Goal: Information Seeking & Learning: Find specific fact

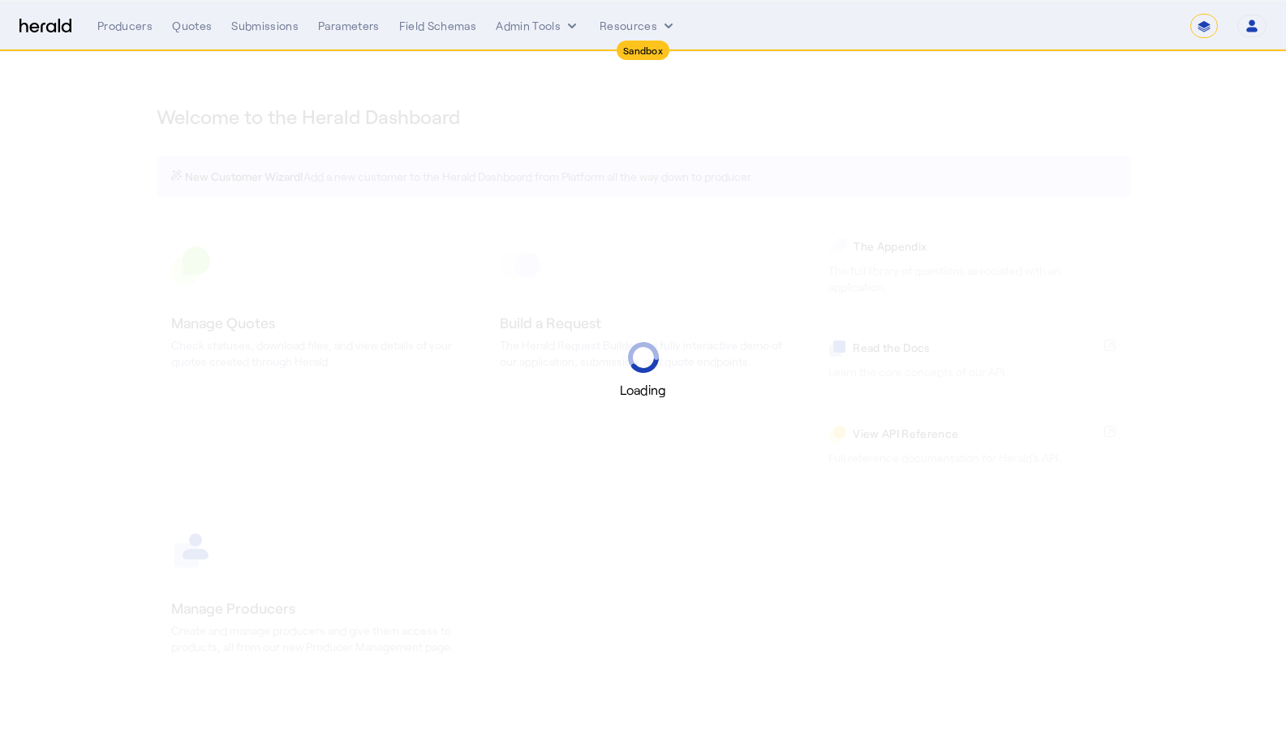
select select "*******"
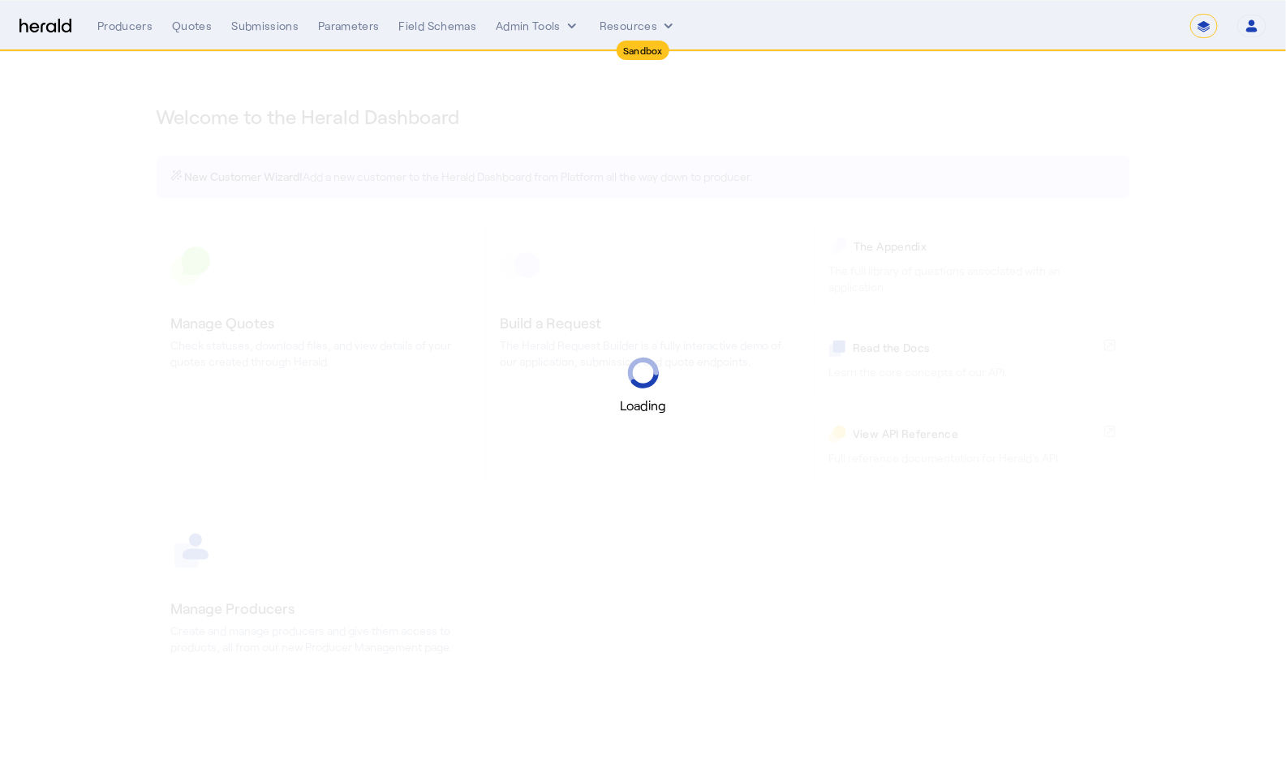
select select "pfm_2v8p_herald_api"
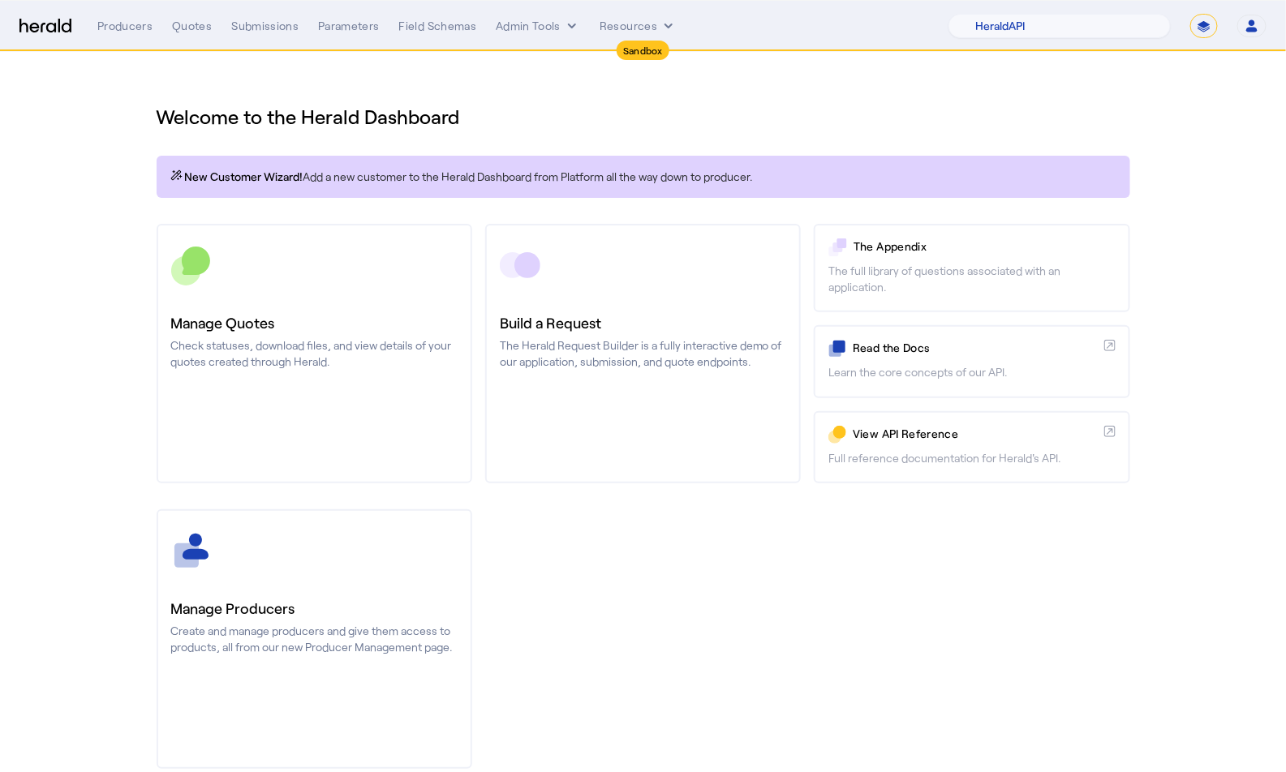
click at [54, 24] on img at bounding box center [45, 26] width 52 height 15
click at [1215, 27] on select "**********" at bounding box center [1204, 26] width 28 height 24
select select "**********"
click at [1192, 14] on select "**********" at bounding box center [1204, 26] width 28 height 24
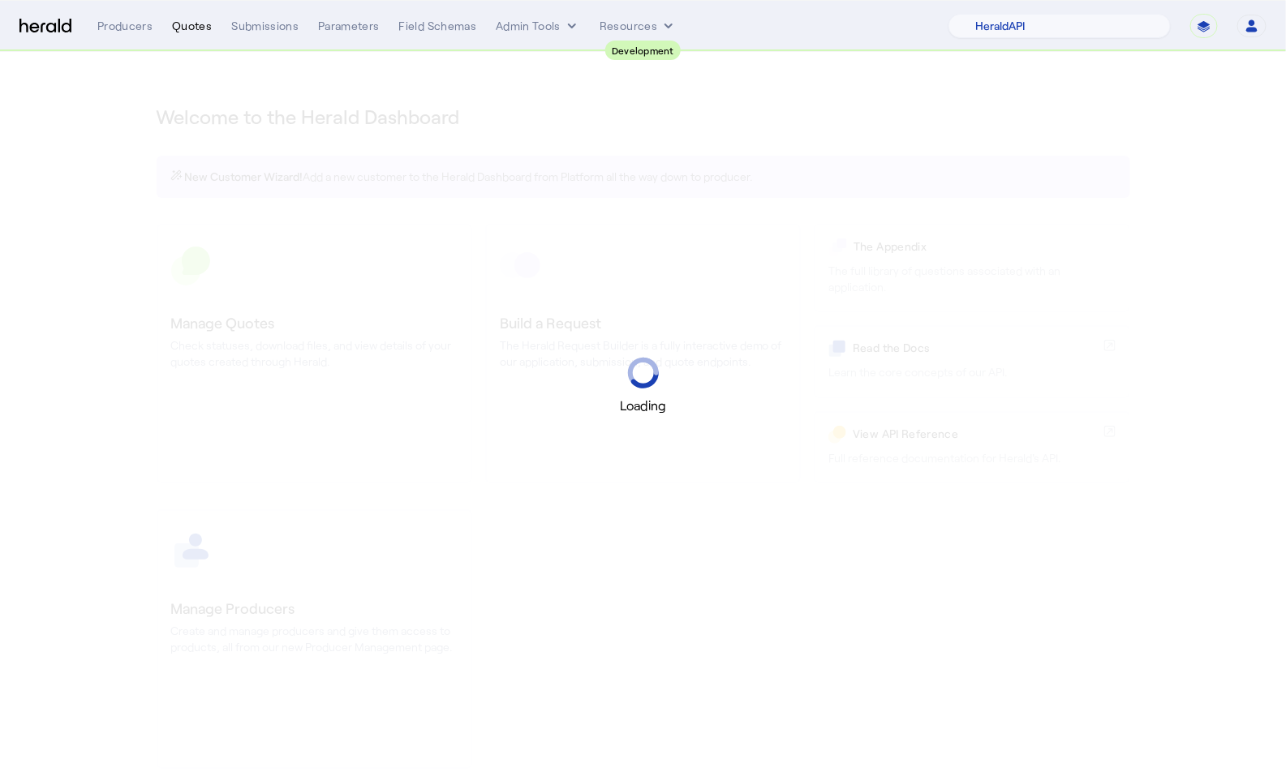
click at [200, 28] on div "Quotes" at bounding box center [192, 26] width 40 height 16
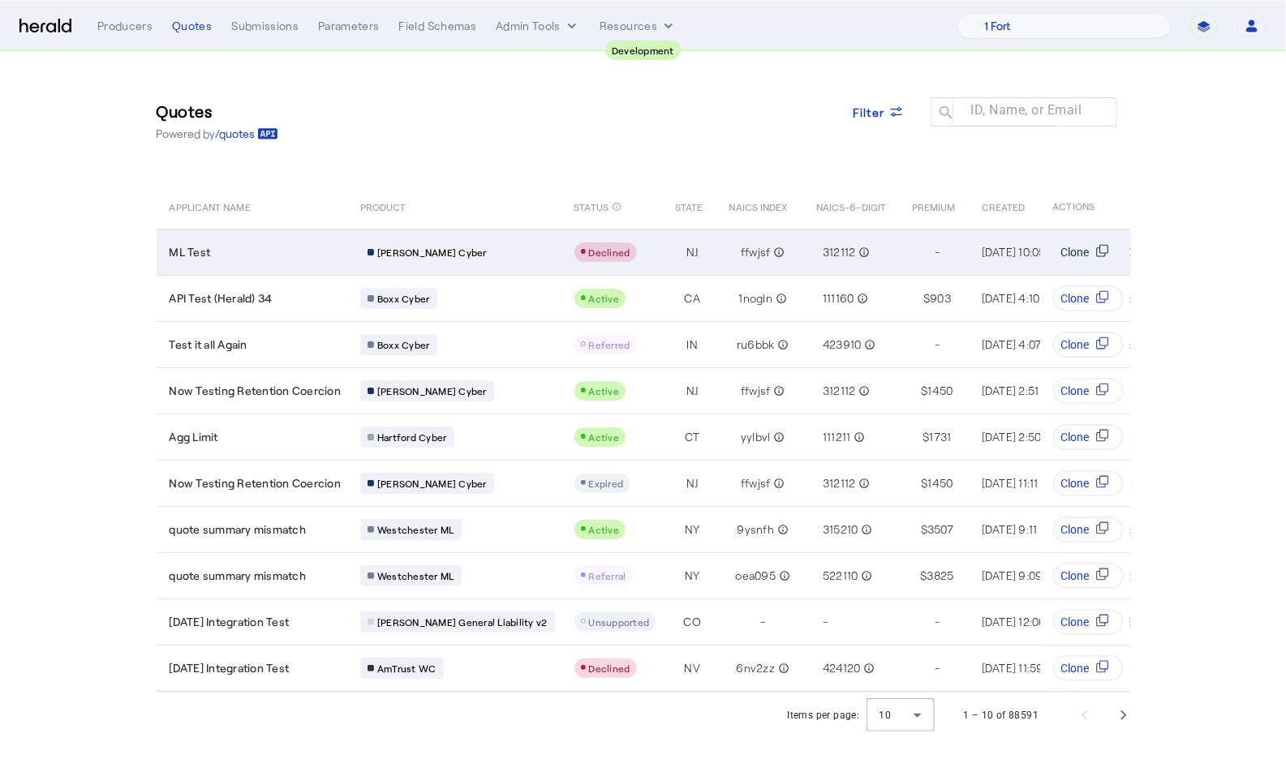
click at [1101, 256] on icon "Table view of all quotes submitted by your platform" at bounding box center [1100, 251] width 9 height 9
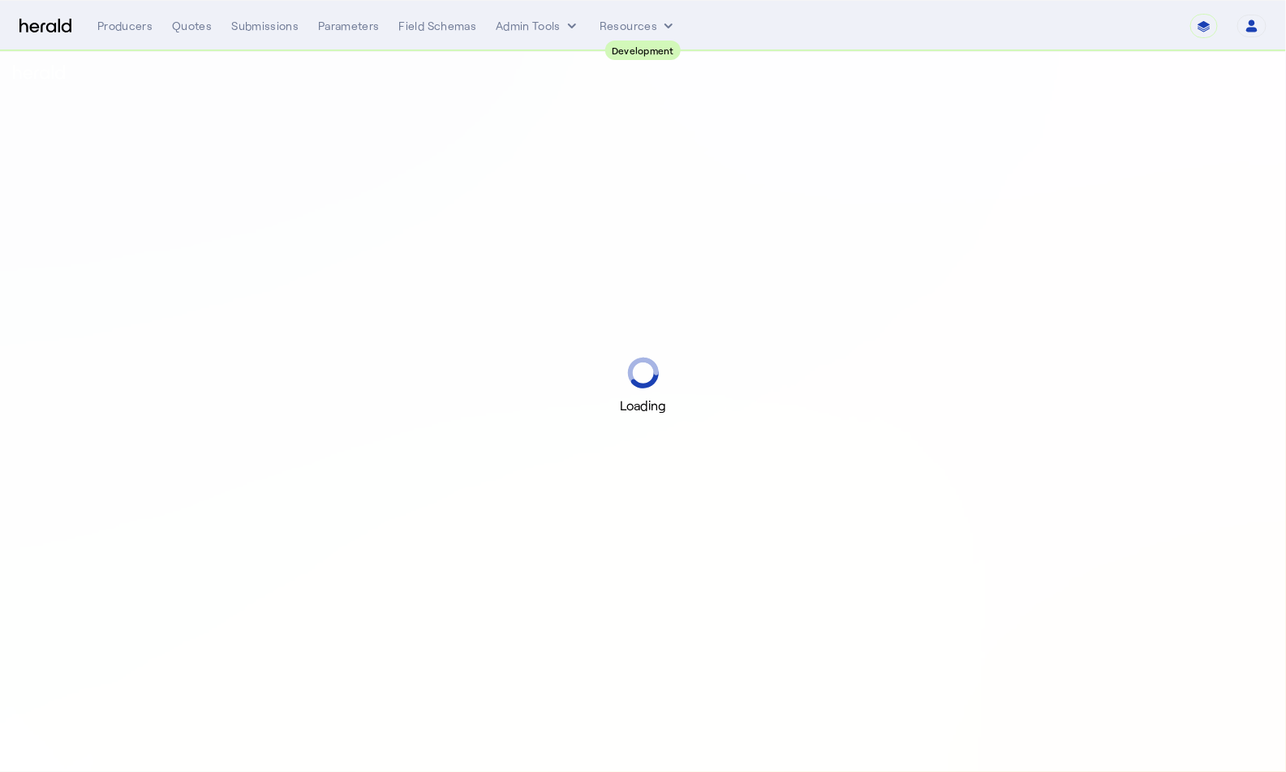
select select "pfm_2v8p_herald_api"
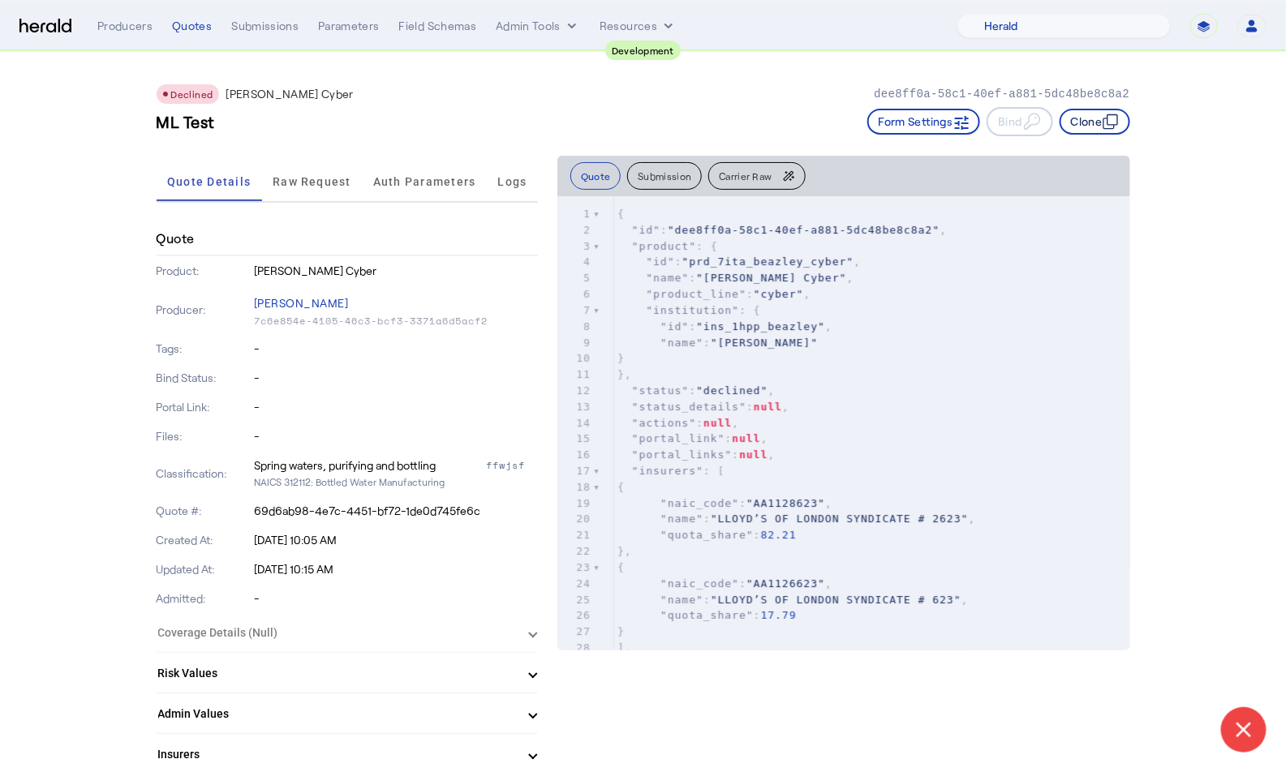
click at [1105, 119] on icon "button" at bounding box center [1110, 122] width 16 height 16
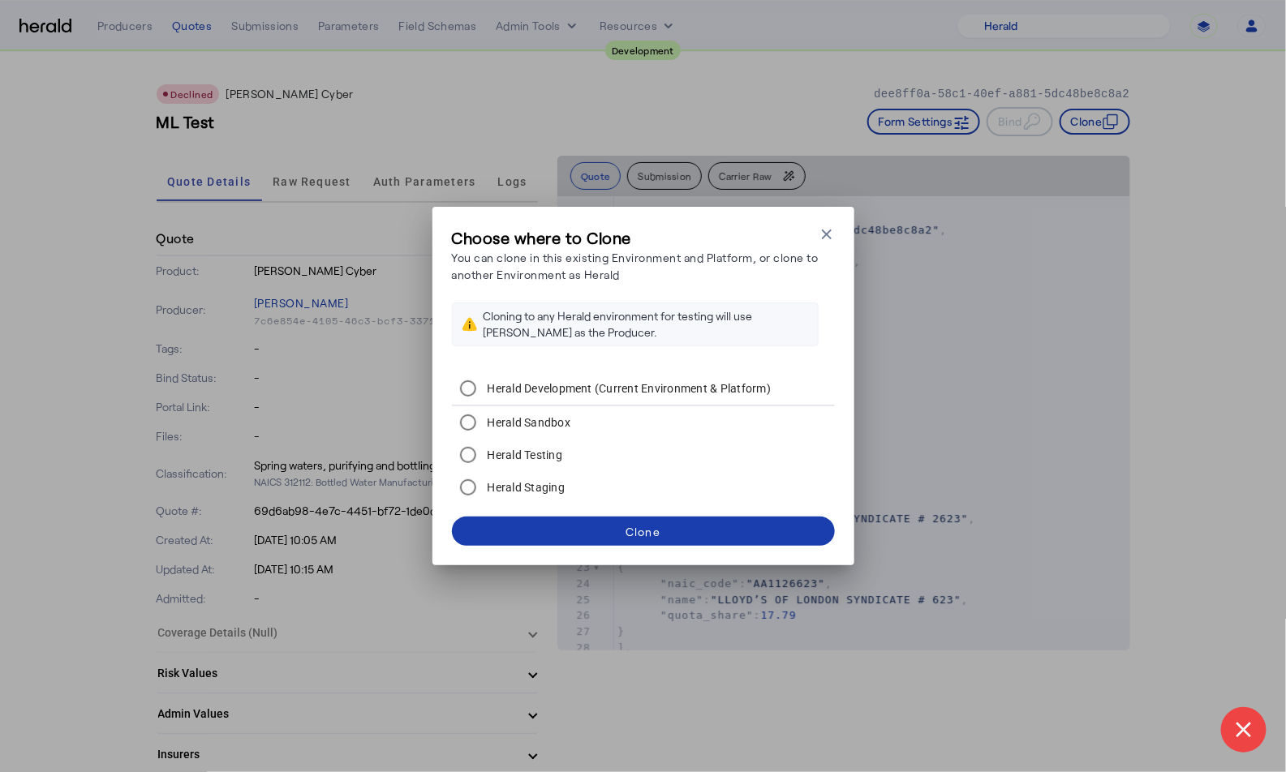
click at [711, 535] on span at bounding box center [643, 531] width 383 height 39
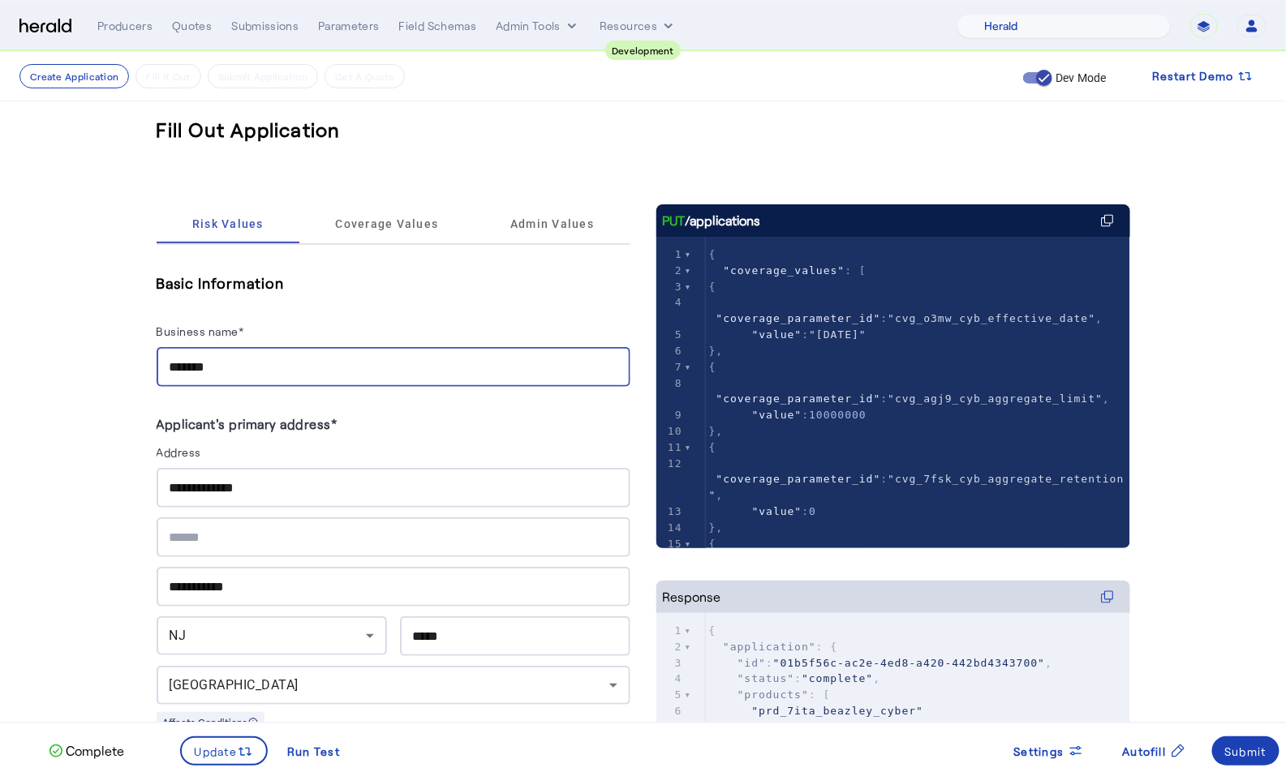
click at [298, 373] on input "*******" at bounding box center [394, 367] width 448 height 19
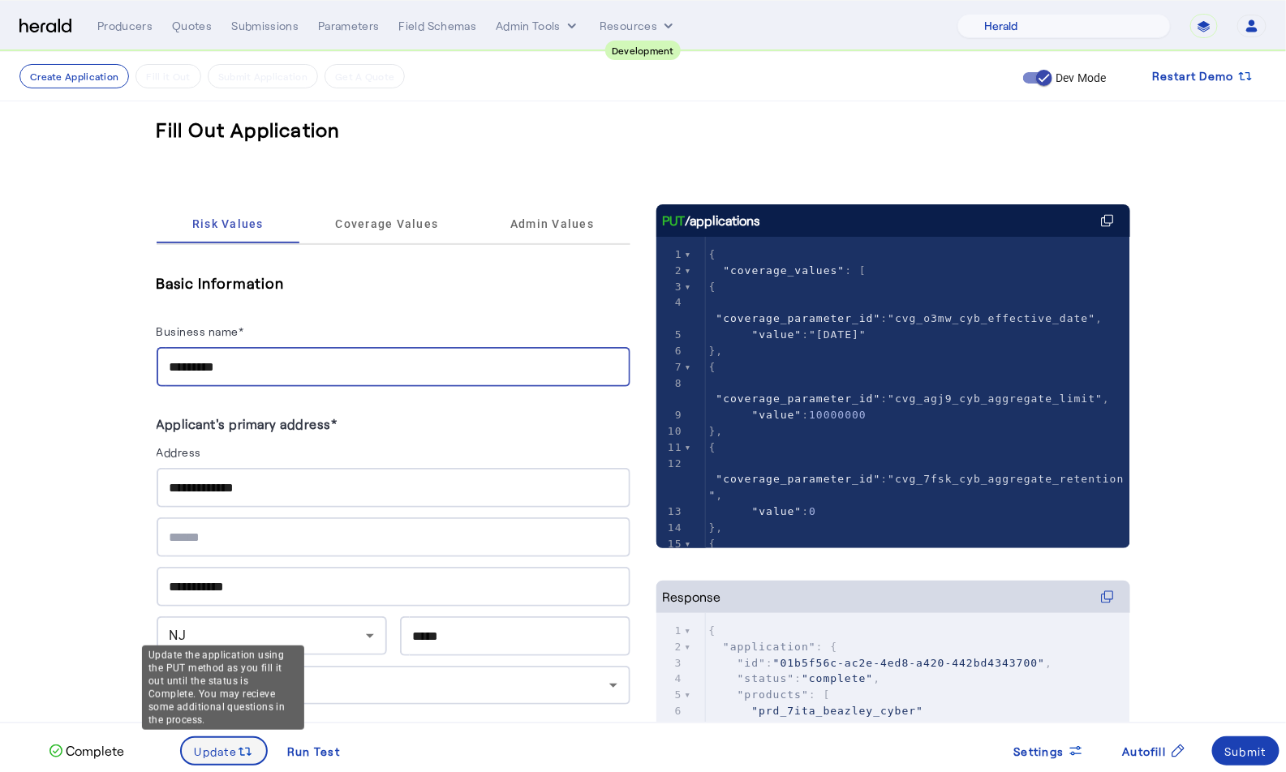
type input "*********"
click at [217, 763] on span at bounding box center [224, 751] width 85 height 39
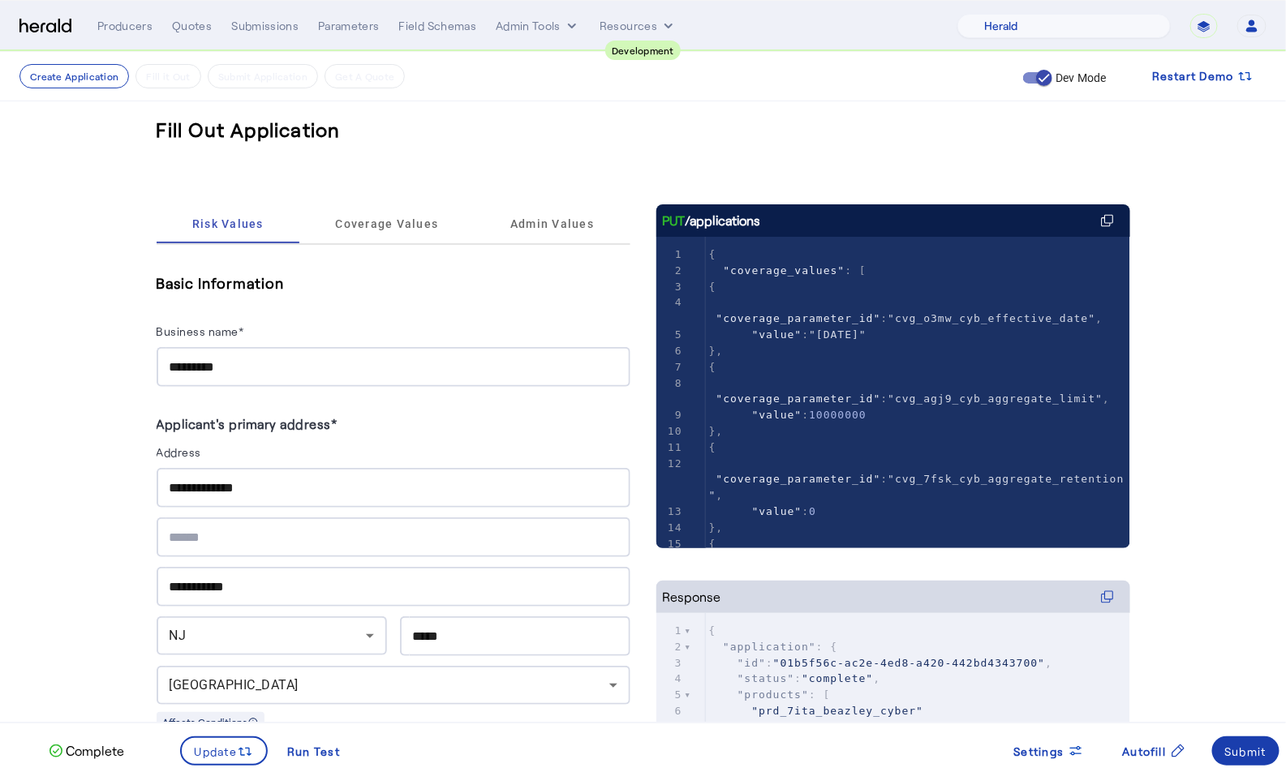
click at [1239, 749] on div "Submit" at bounding box center [1246, 751] width 42 height 17
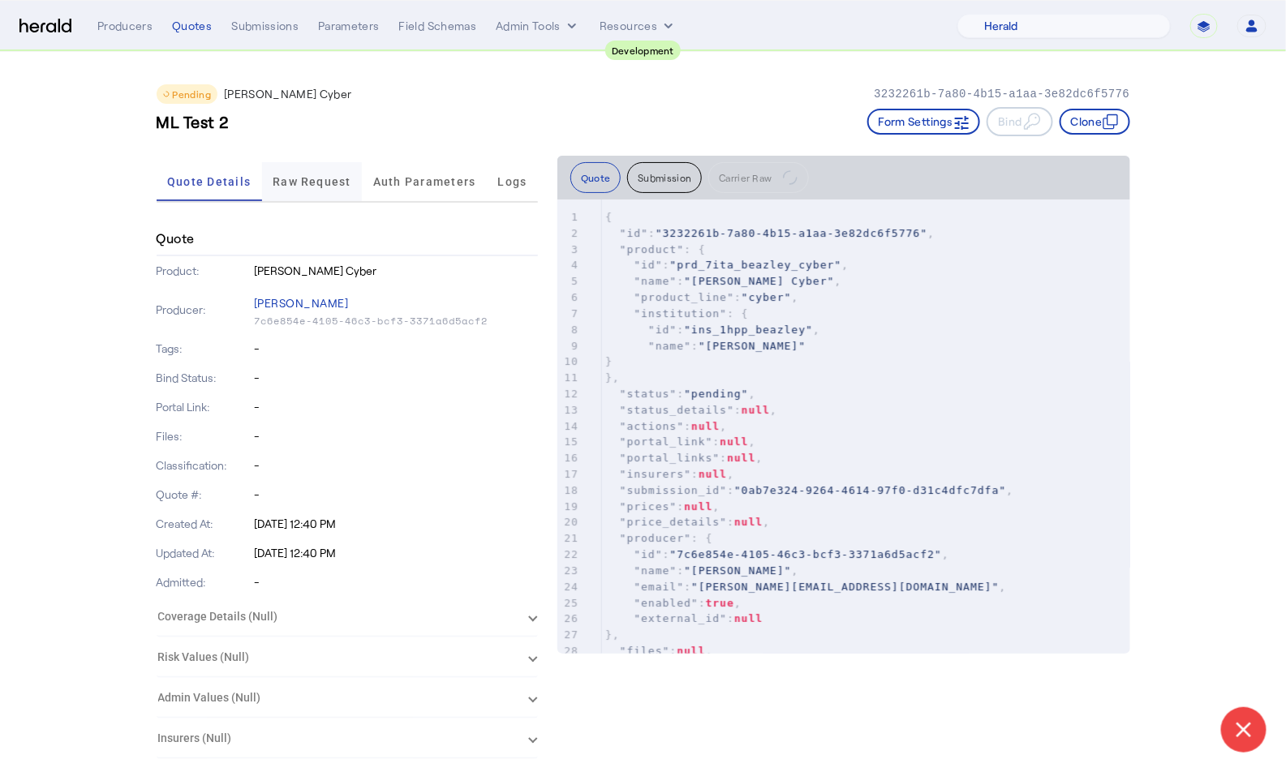
click at [303, 178] on span "Raw Request" at bounding box center [312, 181] width 79 height 11
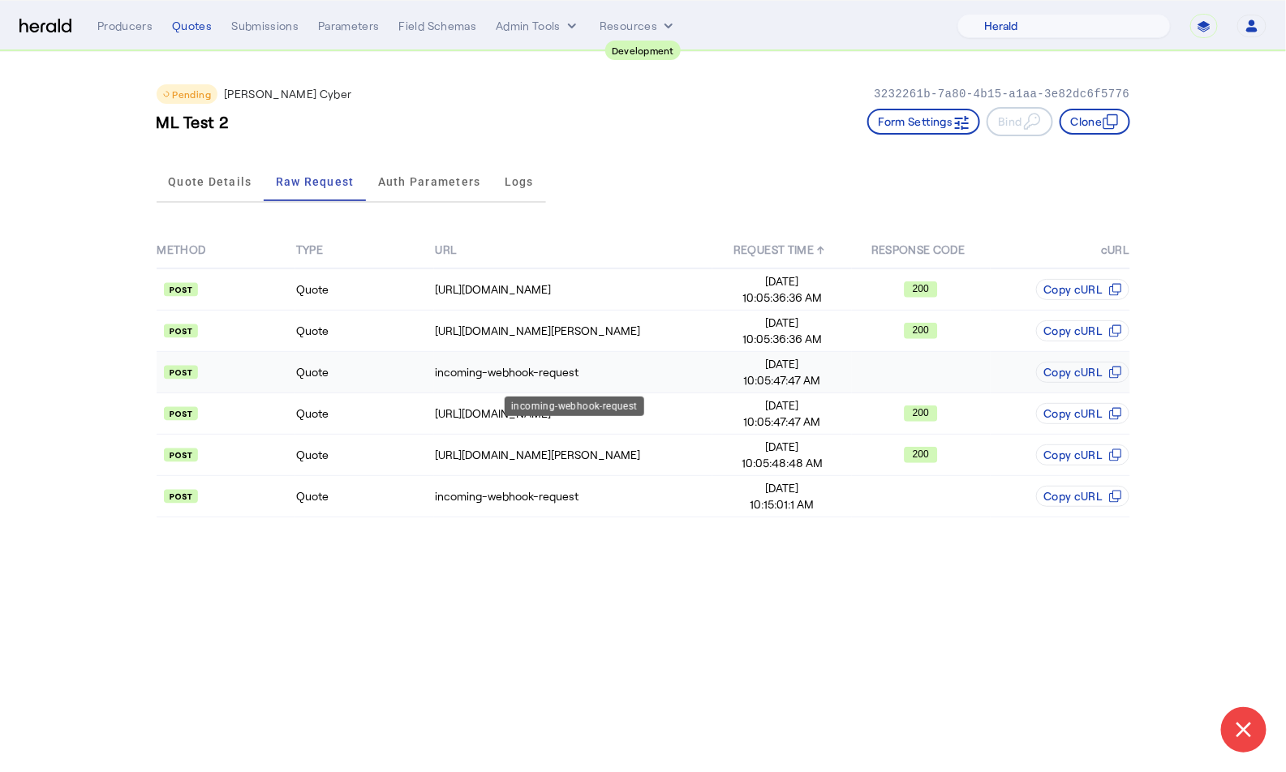
click at [668, 367] on div "incoming-webhook-request" at bounding box center [573, 372] width 277 height 16
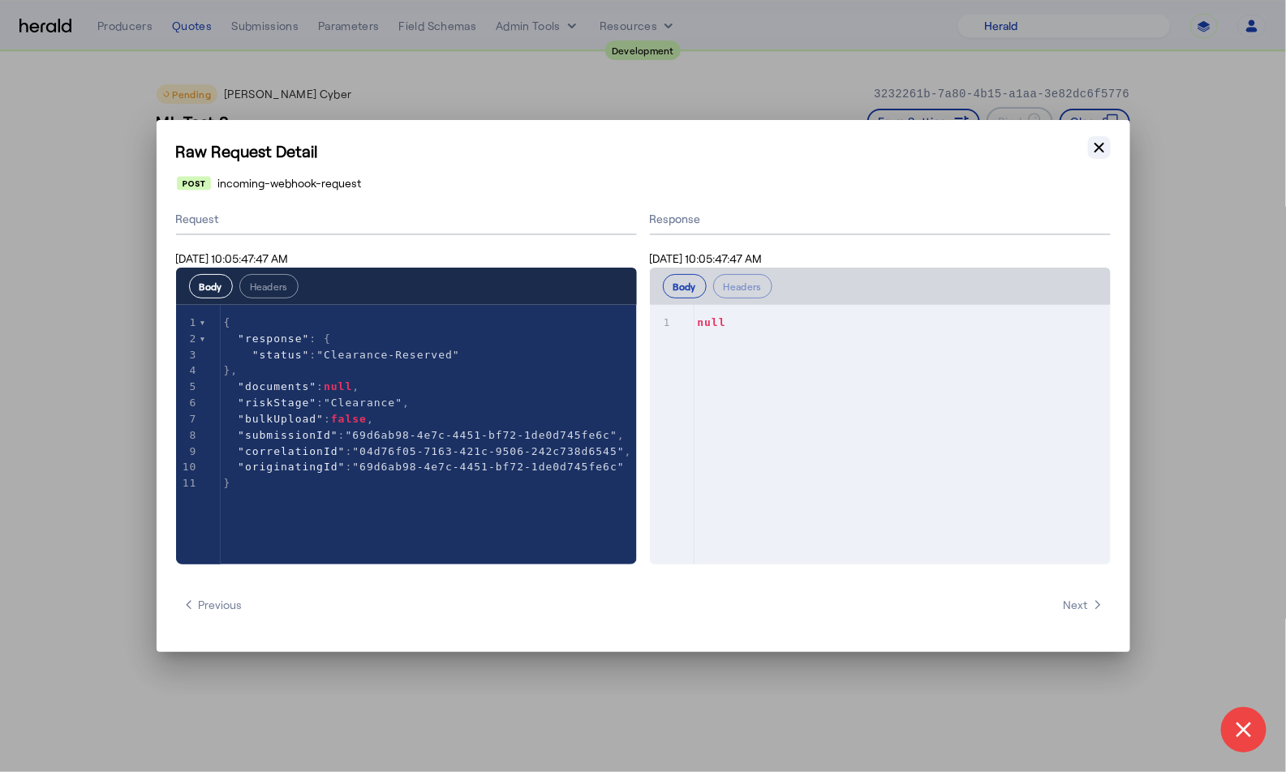
click at [1099, 145] on icon "button" at bounding box center [1099, 148] width 16 height 16
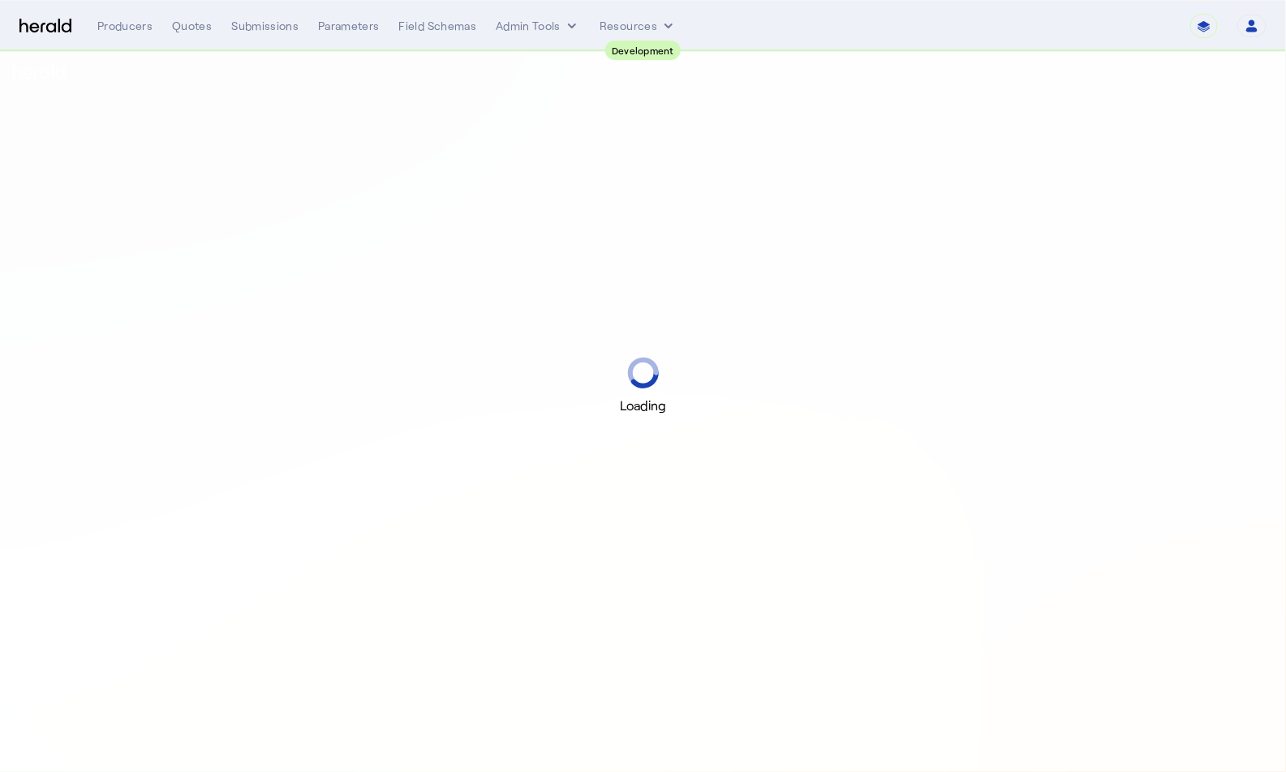
select select "pfm_2v8p_herald_api"
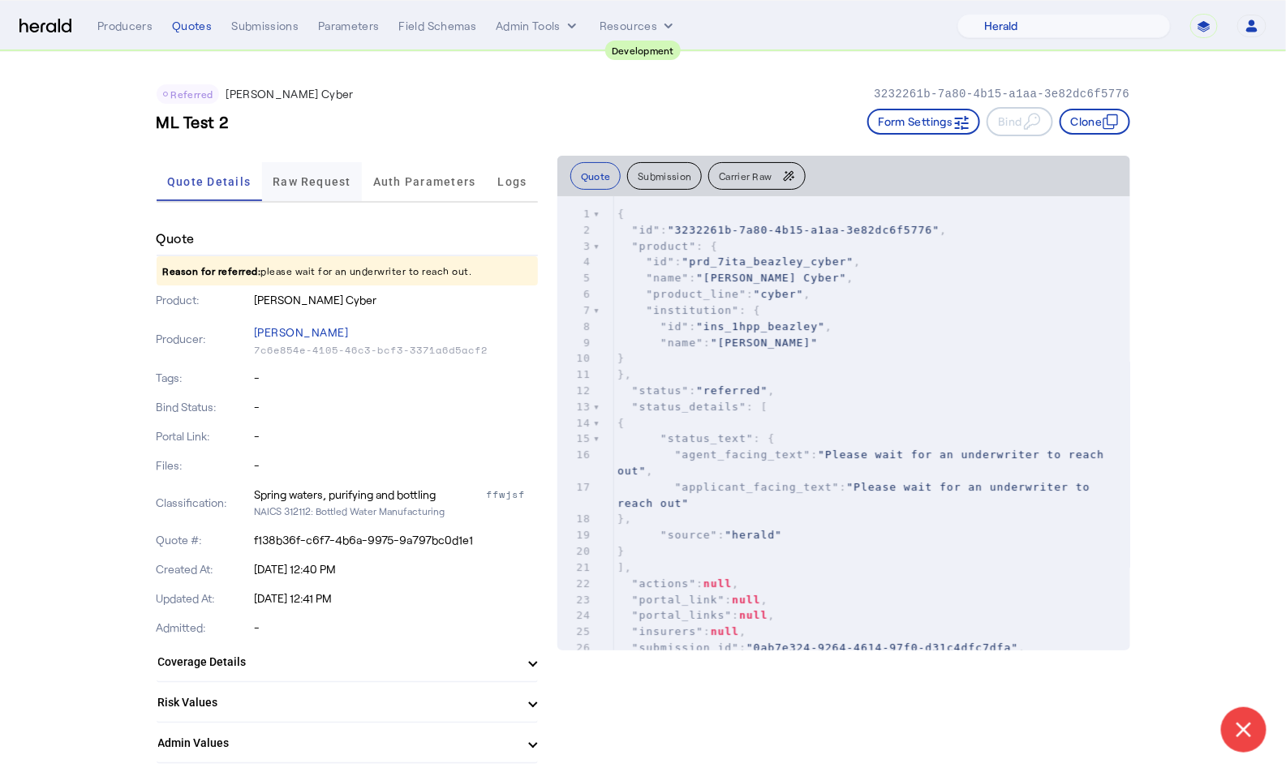
click at [322, 176] on span "Raw Request" at bounding box center [312, 181] width 79 height 11
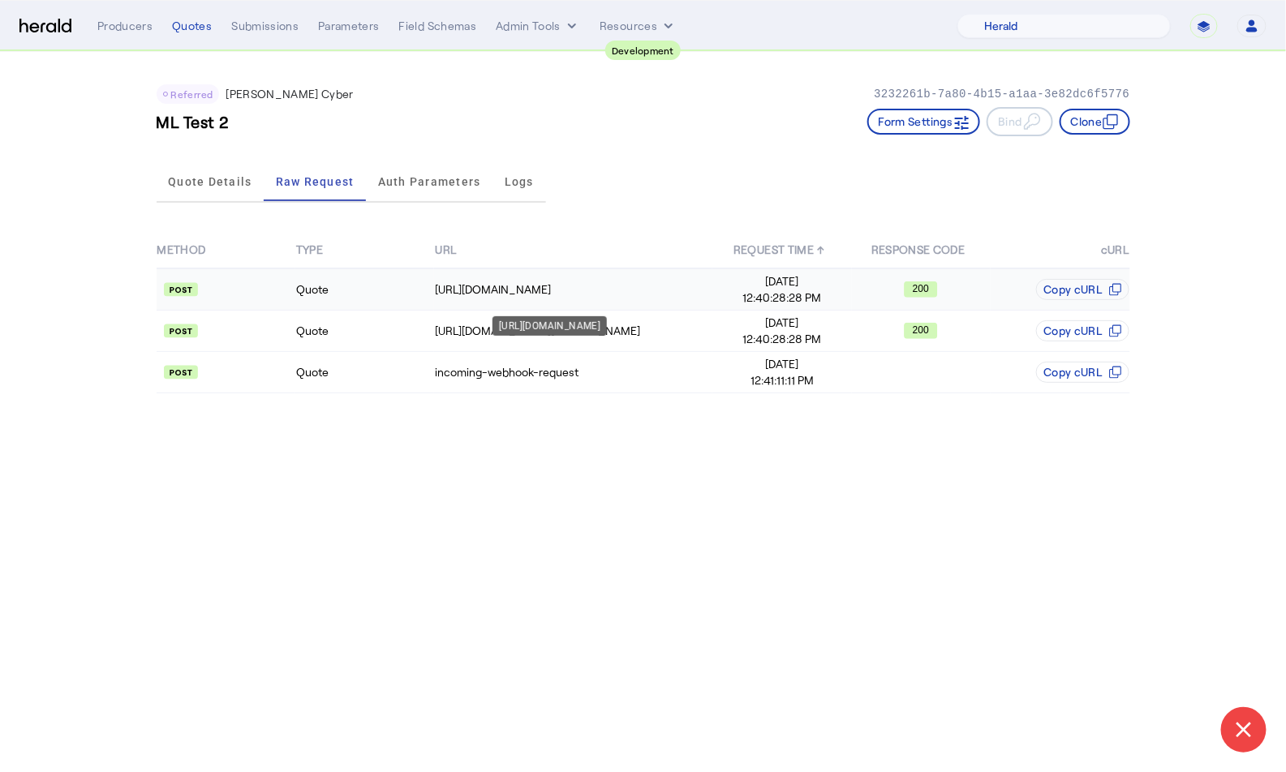
click at [555, 288] on div "[URL][DOMAIN_NAME]" at bounding box center [573, 289] width 277 height 16
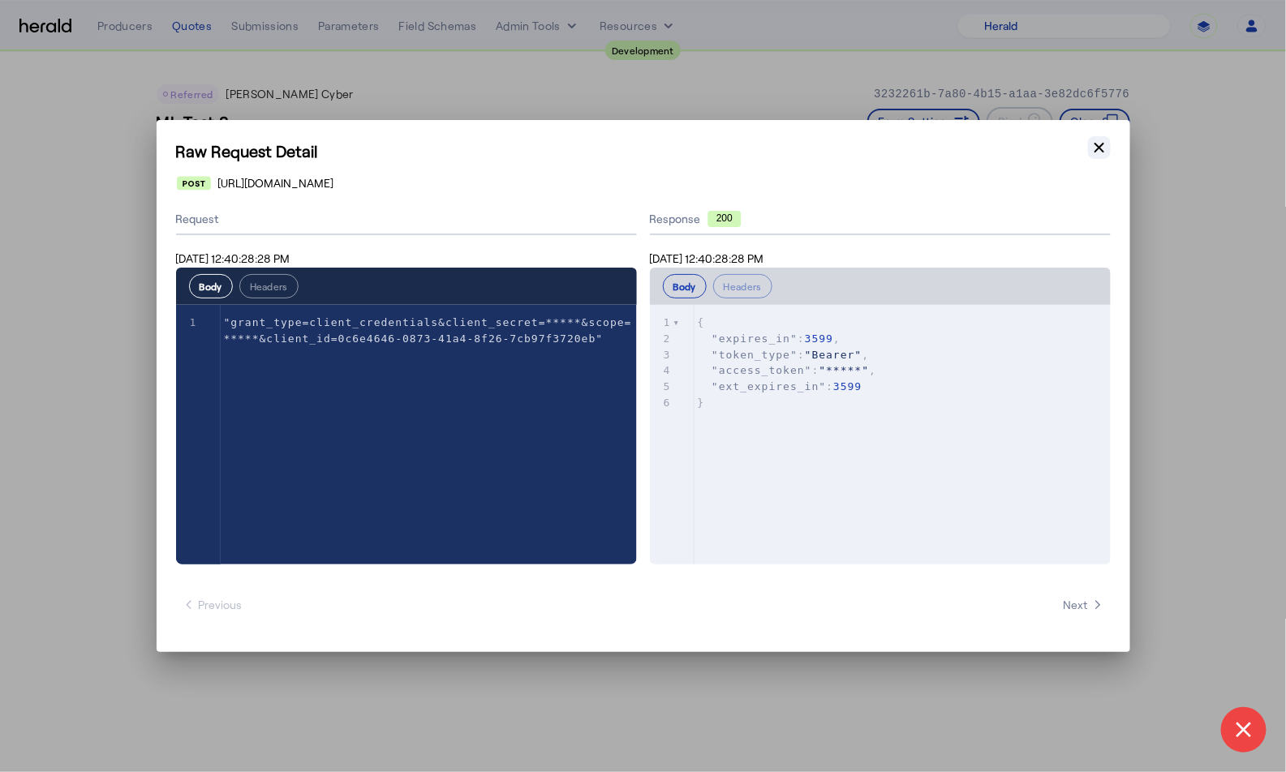
click at [1095, 150] on icon "button" at bounding box center [1099, 148] width 16 height 16
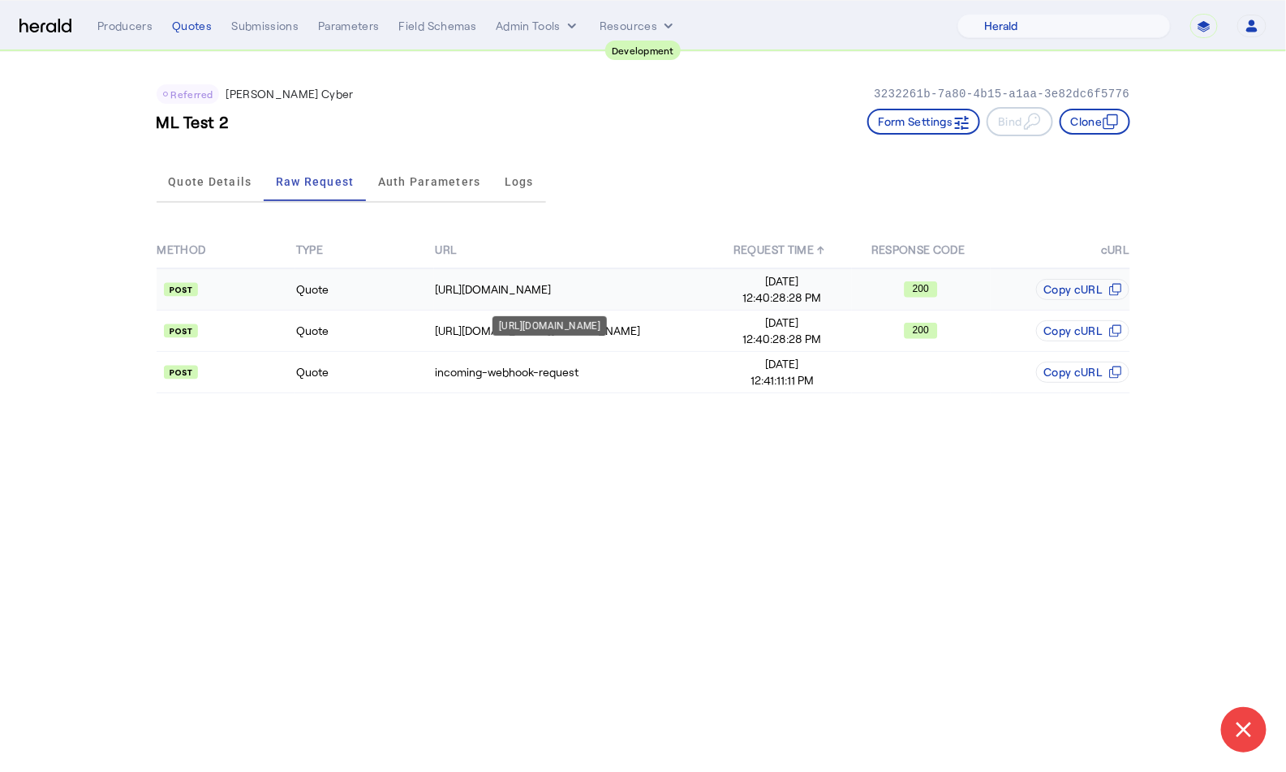
click at [489, 274] on td "[URL][DOMAIN_NAME]" at bounding box center [573, 289] width 278 height 42
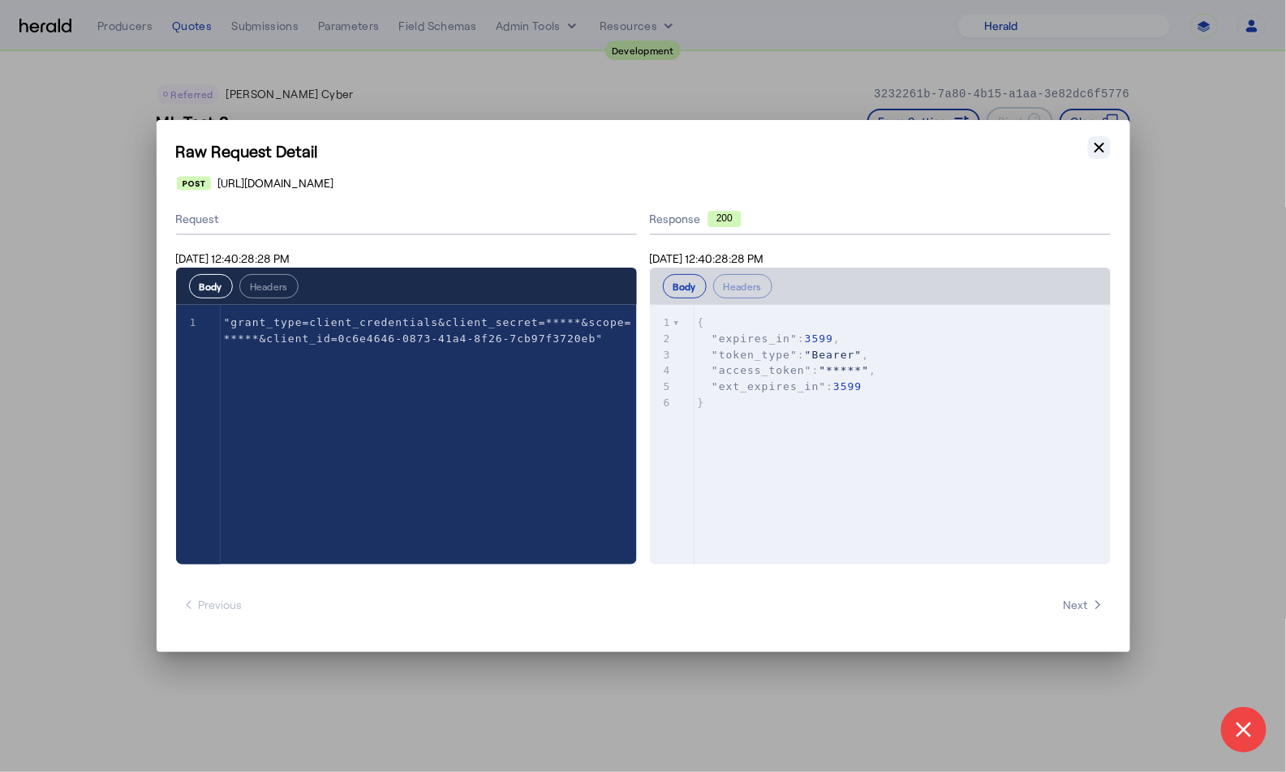
click at [1097, 141] on icon "button" at bounding box center [1099, 148] width 16 height 16
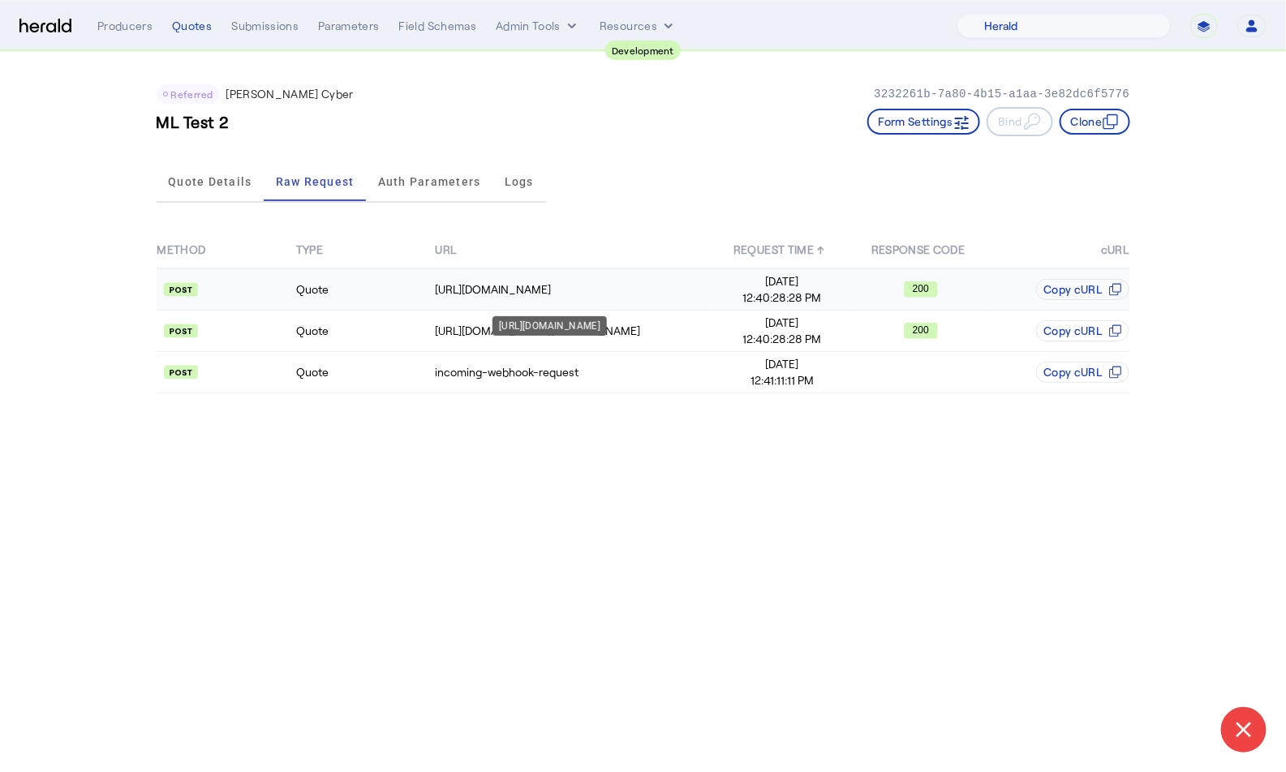
click at [600, 288] on div "https://login.microsoftonline.com/9a50eba8-7568-447a-bcb9-27a0d464aa80/oauth2/v…" at bounding box center [573, 289] width 277 height 16
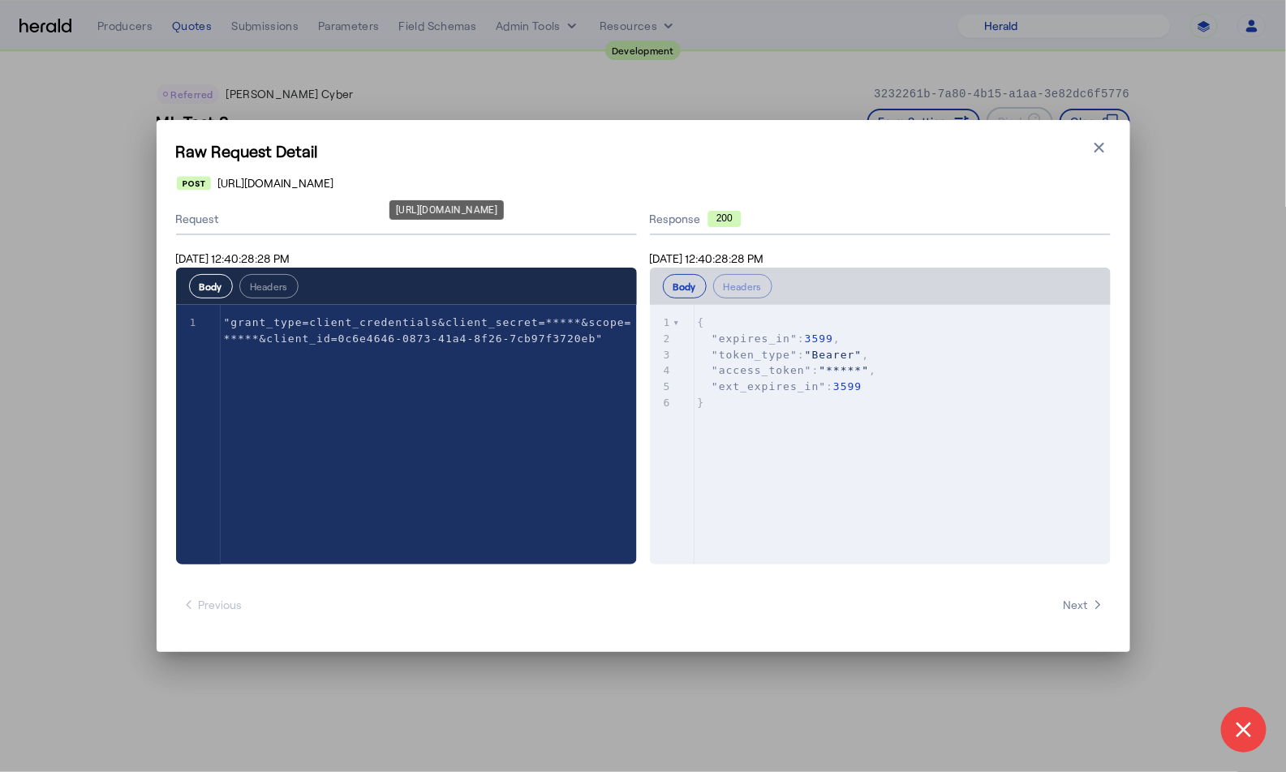
drag, startPoint x: 732, startPoint y: 182, endPoint x: 223, endPoint y: 183, distance: 508.6
click at [223, 183] on div "https://login.microsoftonline.com/9a50eba8-7568-447a-bcb9-27a0d464aa80/oauth2/v…" at bounding box center [643, 183] width 933 height 16
copy span "ttps://login.microsoftonline.com/9a50eba8-7568-447a-bcb9-27a0d464aa80/oauth2/v2…"
drag, startPoint x: 216, startPoint y: 183, endPoint x: 752, endPoint y: 183, distance: 536.2
click at [752, 183] on div "https://login.microsoftonline.com/9a50eba8-7568-447a-bcb9-27a0d464aa80/oauth2/v…" at bounding box center [643, 183] width 933 height 16
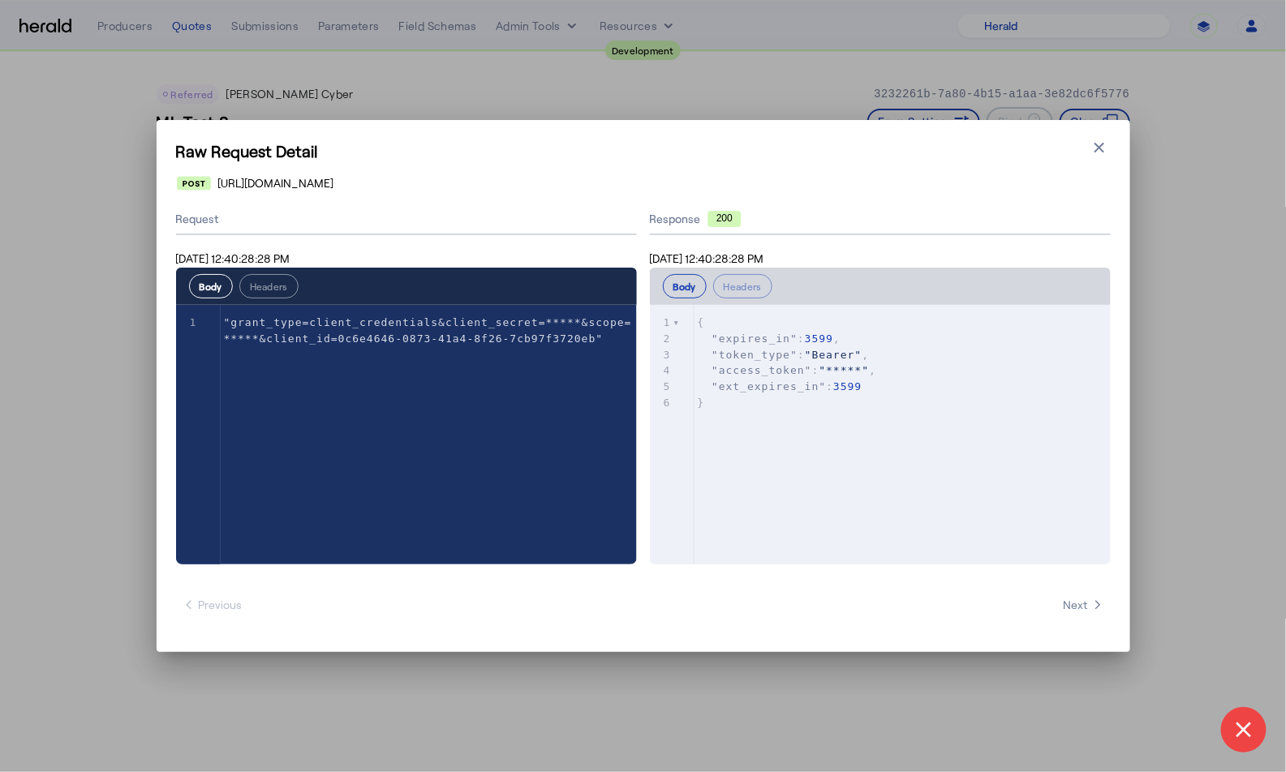
copy span "https://login.microsoftonline.com/9a50eba8-7568-447a-bcb9-27a0d464aa80/oauth2/v…"
